Goal: Information Seeking & Learning: Learn about a topic

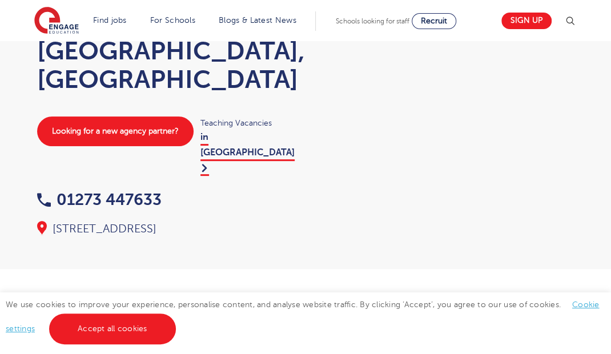
scroll to position [116, 0]
click at [120, 325] on link "Accept all cookies" at bounding box center [112, 328] width 127 height 31
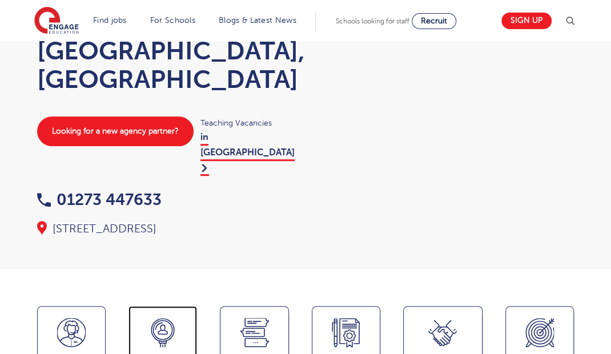
click at [173, 318] on icon at bounding box center [162, 332] width 29 height 29
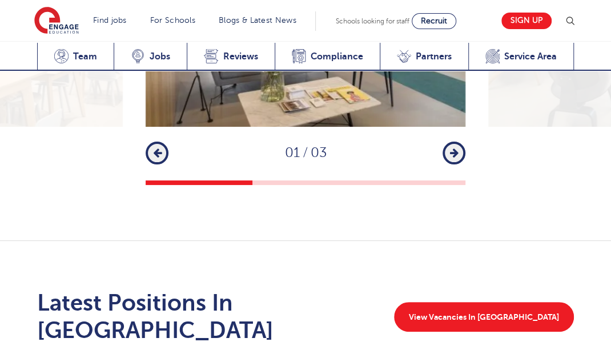
scroll to position [1991, 0]
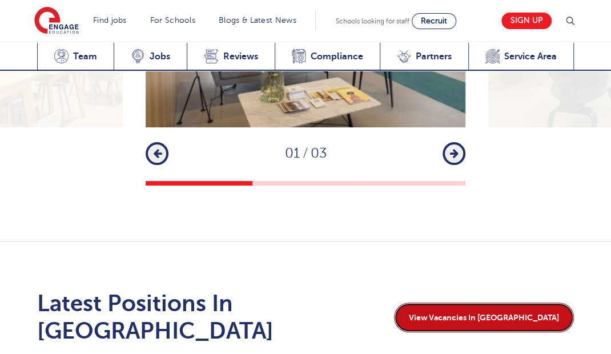
click at [530, 302] on link "View Vacancies In Brighton" at bounding box center [484, 317] width 180 height 30
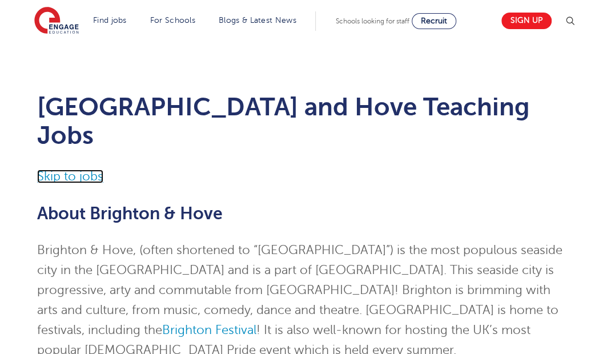
click at [83, 169] on link "Skip to jobs" at bounding box center [70, 176] width 66 height 14
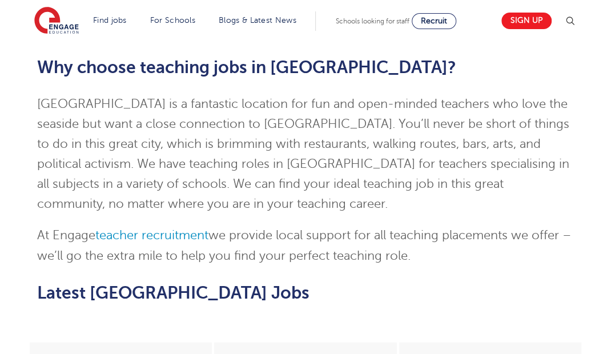
scroll to position [985, 0]
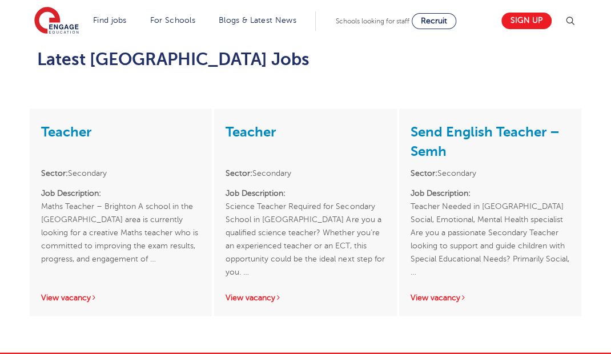
click at [454, 293] on link "View vacancy" at bounding box center [438, 297] width 56 height 9
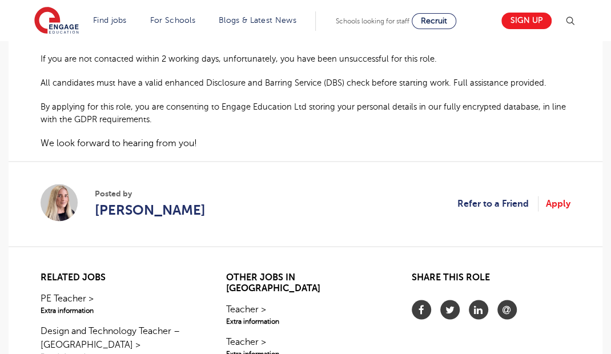
scroll to position [823, 0]
click at [338, 334] on link "Teacher > Extra information" at bounding box center [305, 346] width 159 height 24
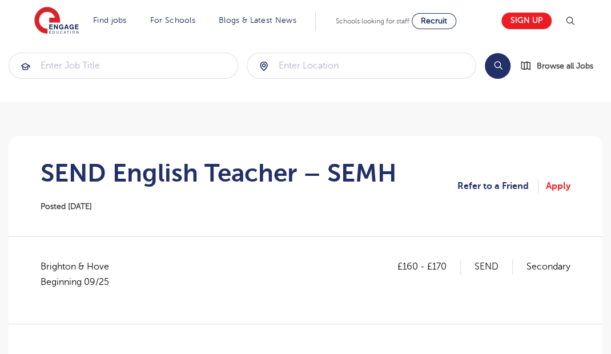
scroll to position [0, 0]
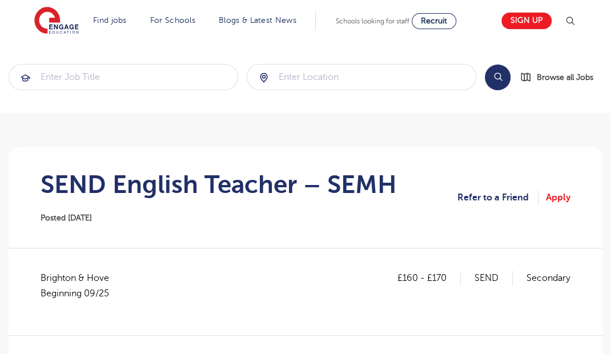
click at [66, 26] on img at bounding box center [56, 21] width 45 height 29
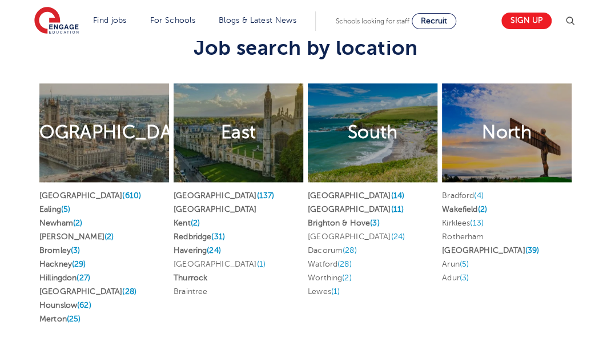
scroll to position [2526, 0]
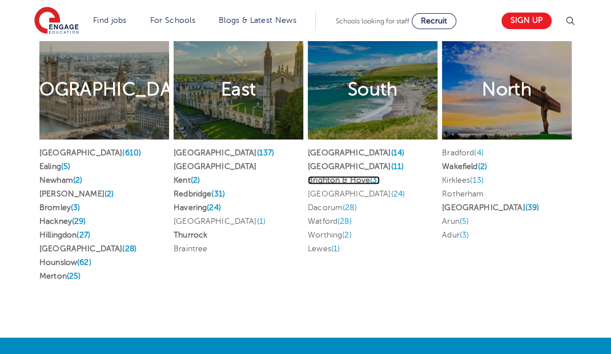
click at [342, 184] on link "Brighton & Hove (3)" at bounding box center [344, 180] width 72 height 9
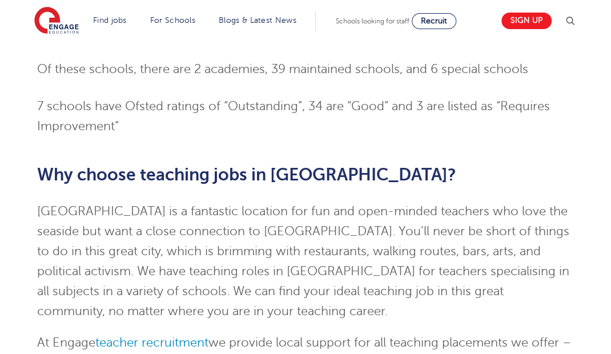
click at [443, 239] on p "[GEOGRAPHIC_DATA] is a fantastic location for fun and open-minded teachers who …" at bounding box center [305, 261] width 536 height 120
click at [455, 201] on p "Brighton is a fantastic location for fun and open-minded teachers who love the …" at bounding box center [305, 261] width 536 height 120
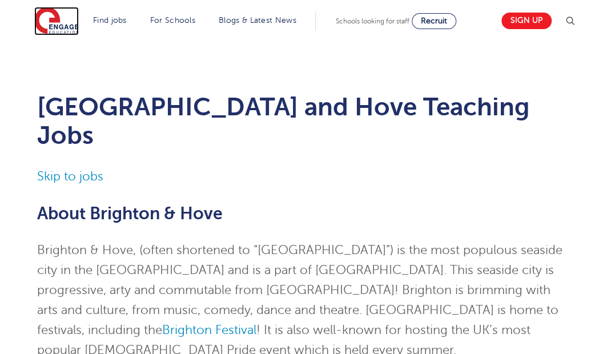
click at [69, 22] on img at bounding box center [56, 21] width 45 height 29
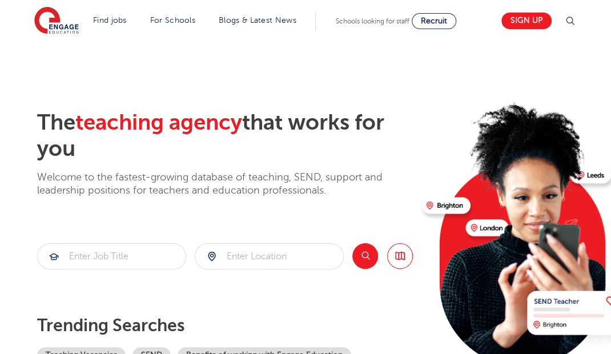
click at [0, 0] on link "Teaching jobs in [GEOGRAPHIC_DATA] and [GEOGRAPHIC_DATA]" at bounding box center [0, 0] width 0 height 0
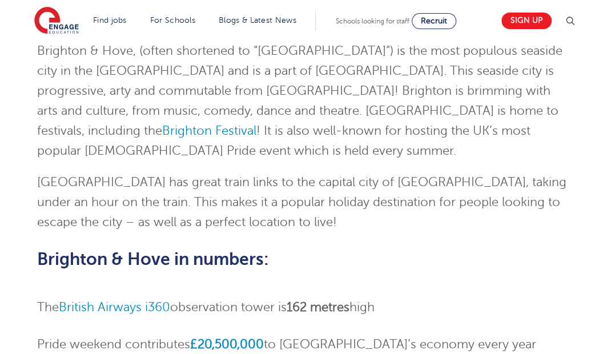
scroll to position [293, 0]
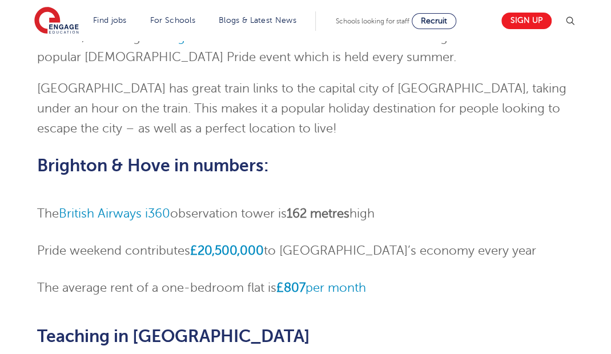
click at [609, 107] on div "Brighton and Hove Teaching Jobs Skip to jobs About Brighton & Hove Brighton & H…" at bounding box center [305, 274] width 611 height 1053
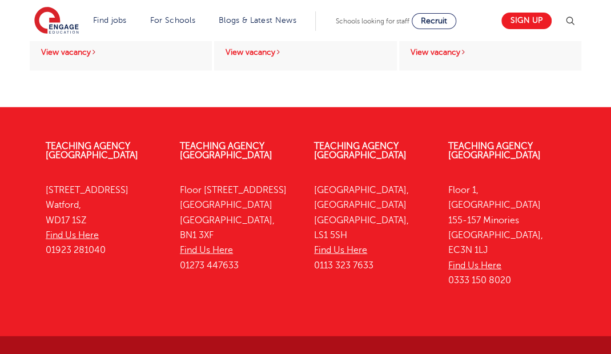
scroll to position [1241, 0]
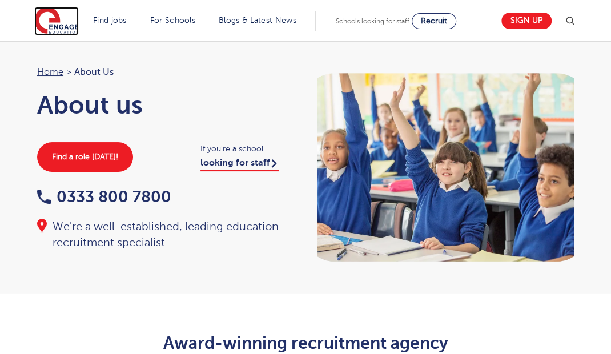
click at [67, 28] on img at bounding box center [56, 21] width 45 height 29
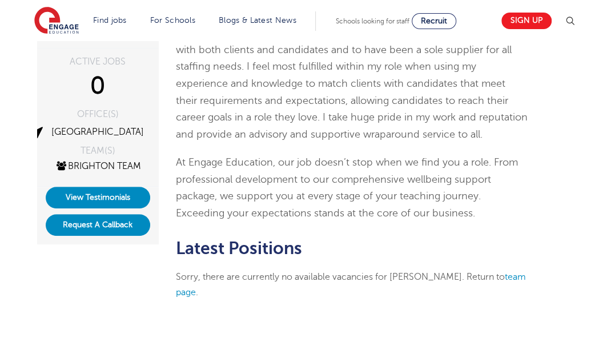
scroll to position [195, 0]
click at [120, 193] on link "View Testimonials" at bounding box center [98, 197] width 104 height 22
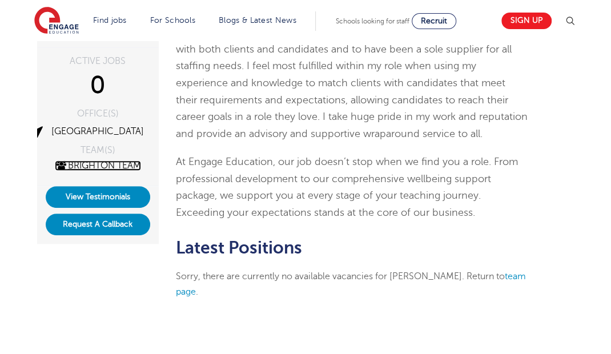
click at [122, 168] on link "Brighton Team" at bounding box center [98, 165] width 86 height 10
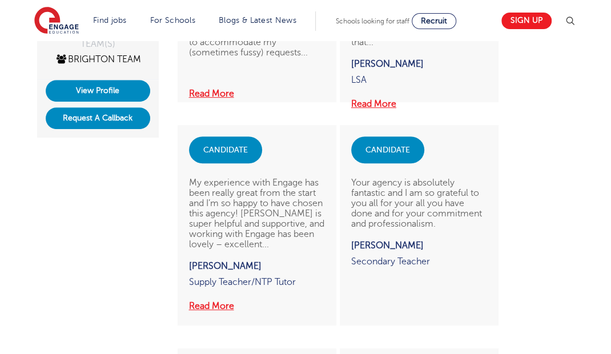
scroll to position [302, 0]
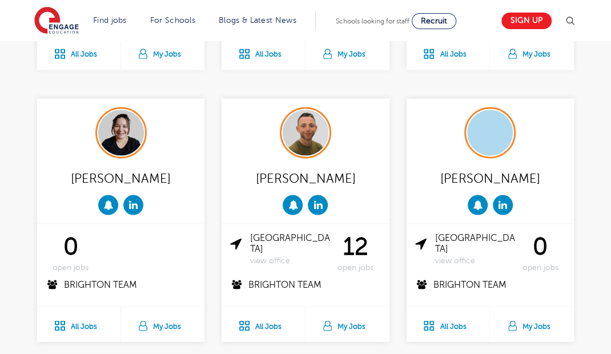
scroll to position [791, 0]
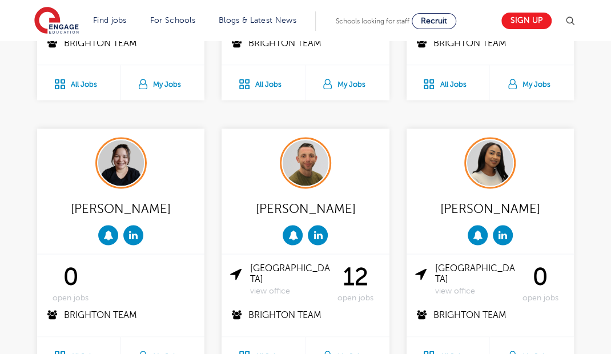
click at [555, 262] on div "0 open jobs" at bounding box center [540, 281] width 50 height 39
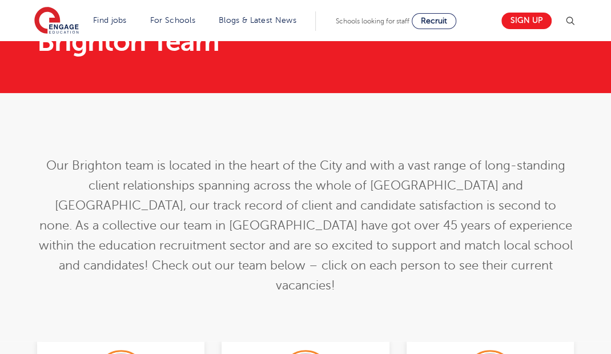
scroll to position [0, 0]
